Goal: Task Accomplishment & Management: Use online tool/utility

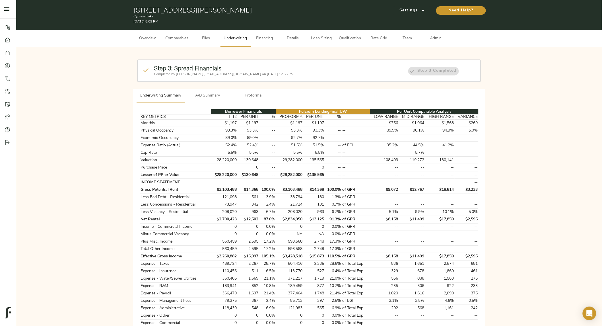
click at [260, 49] on div "Step 3: Spread Financials Completed by [PERSON_NAME][EMAIL_ADDRESS][DOMAIN_NAME…" at bounding box center [309, 282] width 586 height 470
click at [318, 41] on span "Loan Sizing" at bounding box center [322, 38] width 22 height 7
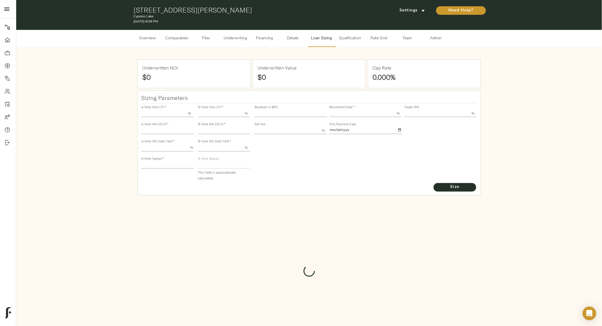
type input "55.000"
type input "1.4"
type input "10.00"
type input "220"
type input "80.000"
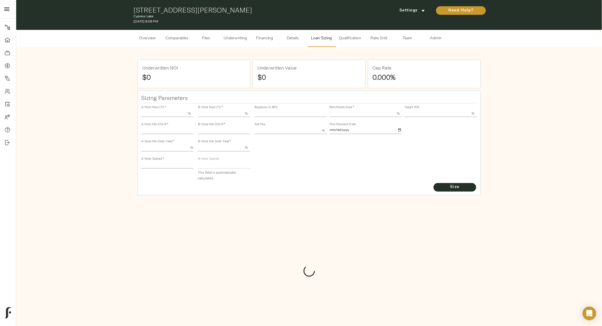
type input "1.205"
type input "2.00"
type input "589.8636813005936"
type input "23"
type input "3.69"
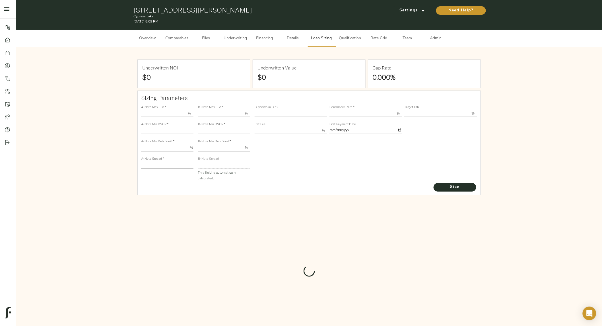
type input "12.50"
type input "1.00"
type input "[DATE]"
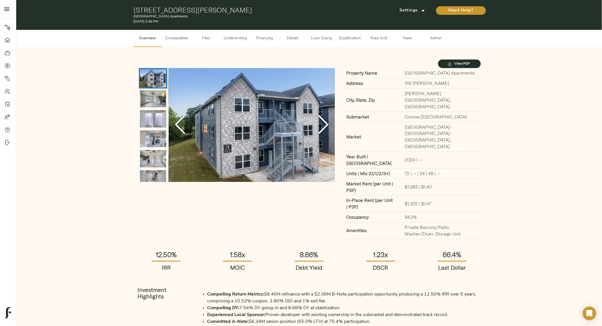
click at [314, 41] on span "Loan Sizing" at bounding box center [322, 38] width 22 height 7
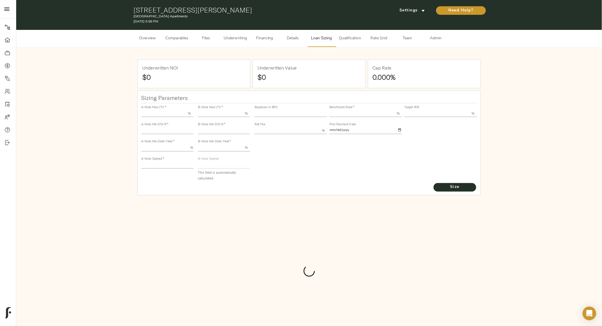
type input "55.000"
type input "1.4"
type input "10.00"
type input "220"
type input "80.000"
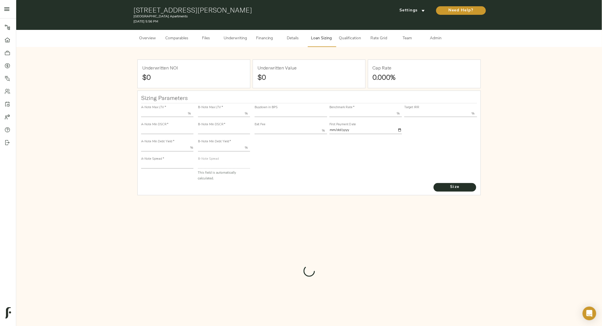
type input "1.0733"
type input "2.00"
type input "684.0582399654982"
type input "15"
type input "3.69"
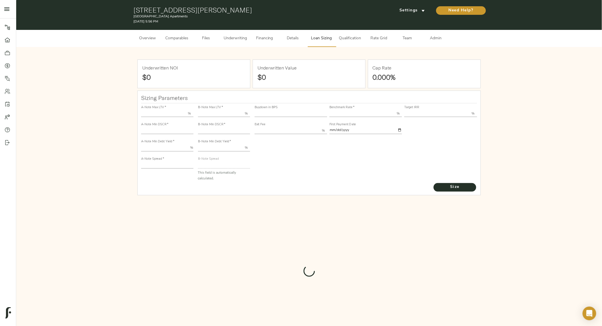
type input "12.50"
type input "1.00"
type input "2025-09-01"
